Goal: Information Seeking & Learning: Learn about a topic

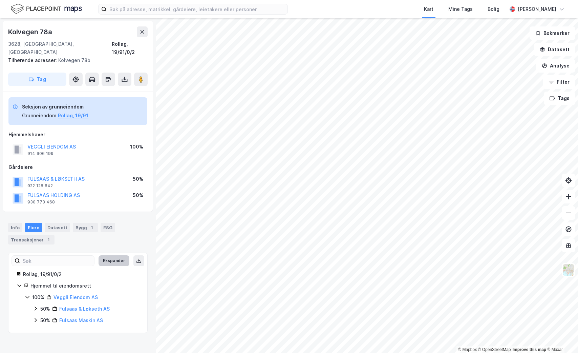
click at [108, 257] on button "Ekspander" at bounding box center [114, 260] width 31 height 11
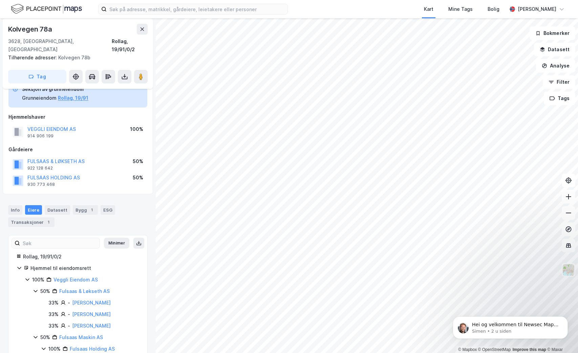
scroll to position [38, 0]
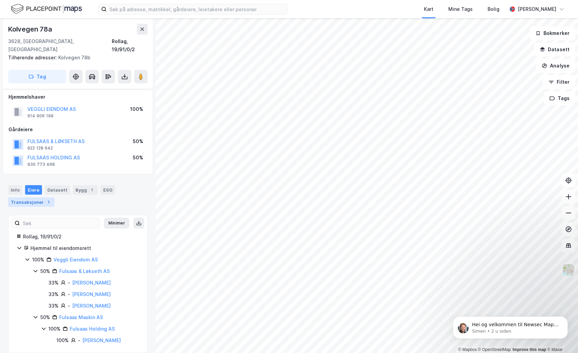
click at [24, 197] on div "Transaksjoner 1" at bounding box center [31, 201] width 46 height 9
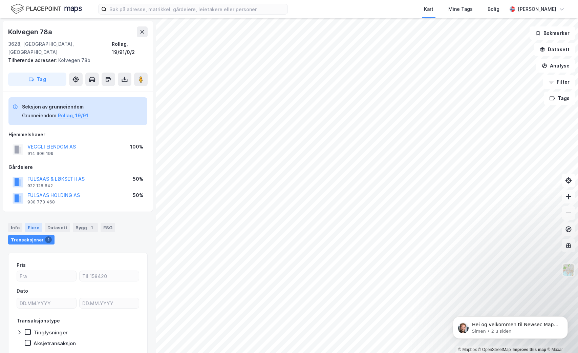
click at [27, 223] on div "Eiere" at bounding box center [33, 227] width 17 height 9
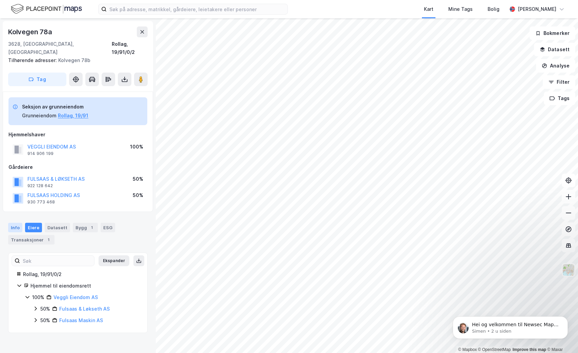
click at [17, 223] on div "Info" at bounding box center [15, 227] width 14 height 9
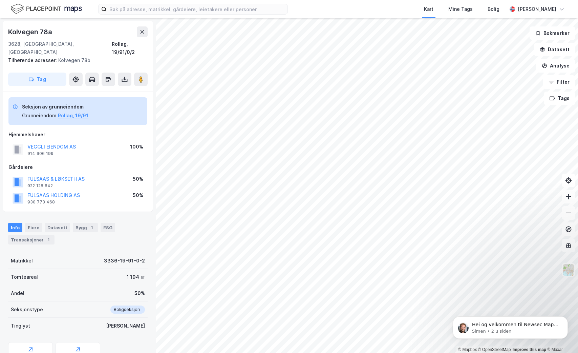
scroll to position [60, 0]
